Goal: Task Accomplishment & Management: Manage account settings

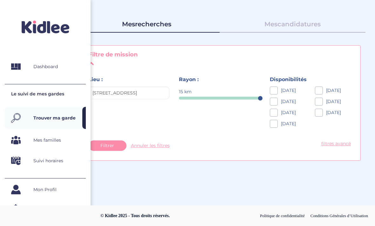
click at [13, 140] on icon at bounding box center [15, 142] width 5 height 4
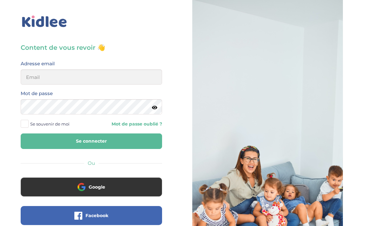
click at [29, 79] on input "email" at bounding box center [91, 77] width 141 height 15
type input "[EMAIL_ADDRESS][DOMAIN_NAME]"
click at [91, 141] on button "Se connecter" at bounding box center [91, 142] width 141 height 16
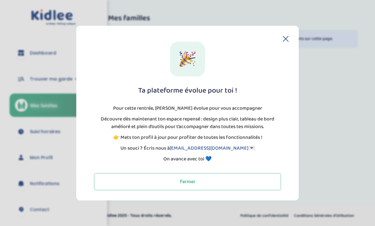
click at [287, 39] on icon at bounding box center [286, 39] width 6 height 6
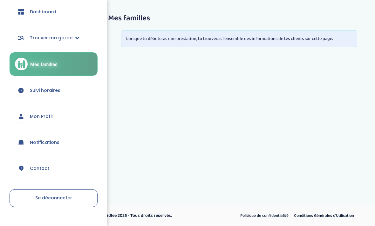
scroll to position [41, 0]
click at [26, 124] on link "Mon Profil" at bounding box center [54, 116] width 88 height 23
click at [20, 116] on icon at bounding box center [21, 115] width 3 height 3
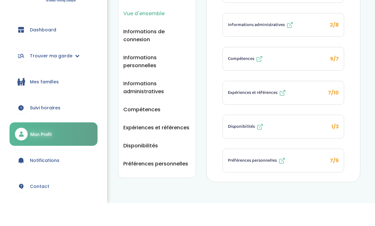
scroll to position [62, 0]
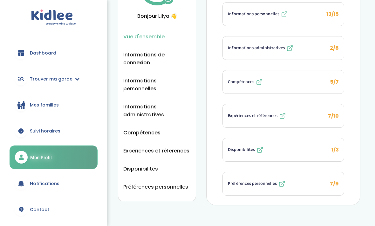
click at [32, 113] on link "Mes familles" at bounding box center [54, 105] width 88 height 23
